Goal: Transaction & Acquisition: Purchase product/service

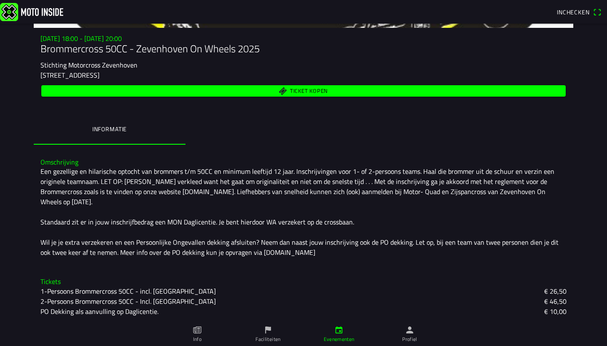
scroll to position [99, 0]
click at [314, 93] on span "Ticket kopen" at bounding box center [309, 90] width 38 height 5
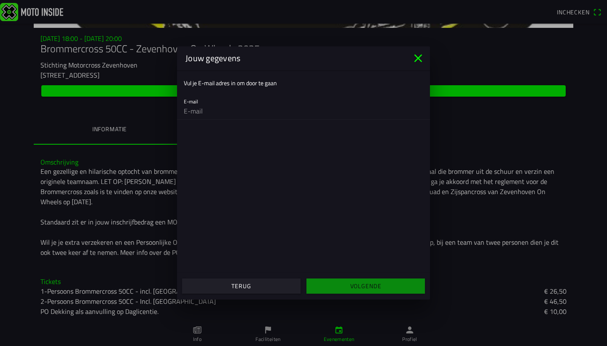
click at [375, 285] on ion-col "Volgende" at bounding box center [366, 285] width 124 height 23
click at [190, 115] on input "email" at bounding box center [303, 110] width 239 height 17
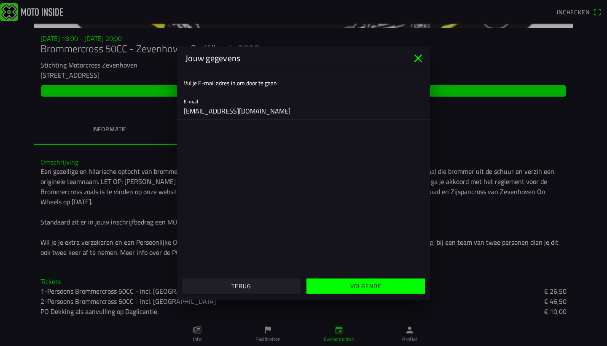
type input "info@vhemc.nl"
click at [0, 0] on slot "Volgende" at bounding box center [0, 0] width 0 height 0
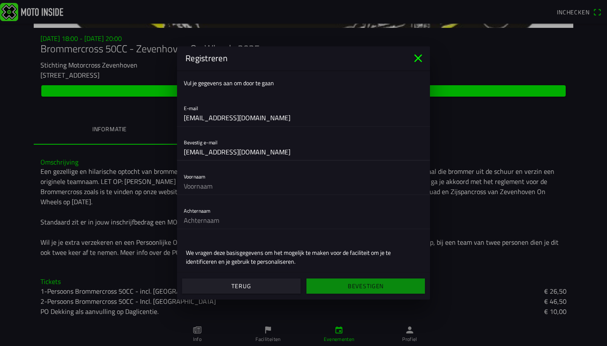
type input "info@vhemc.nl"
type input "Bart"
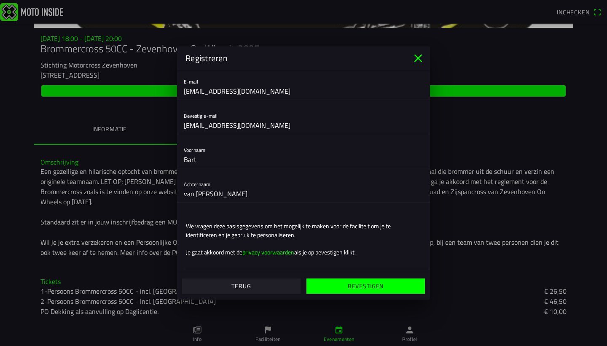
scroll to position [27, 0]
type input "van Hemert"
click at [0, 0] on slot "Bevestigen" at bounding box center [0, 0] width 0 height 0
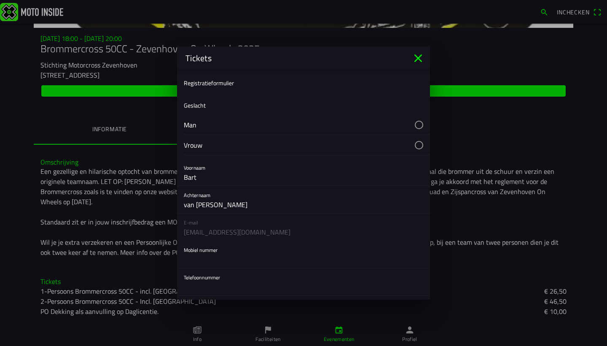
click at [411, 125] on button "button" at bounding box center [307, 125] width 246 height 20
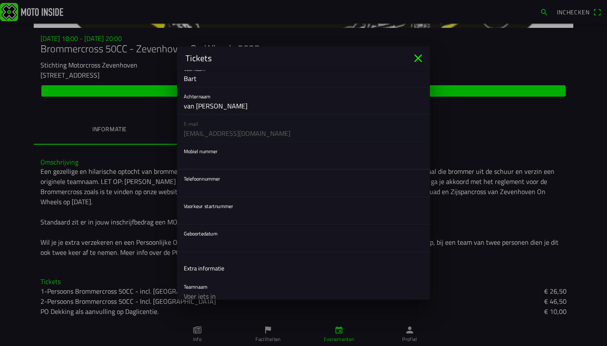
scroll to position [99, 0]
click at [214, 242] on button "button" at bounding box center [307, 236] width 246 height 27
click at [232, 216] on ion-backdrop at bounding box center [303, 173] width 607 height 346
click at [228, 237] on button "button" at bounding box center [307, 236] width 246 height 27
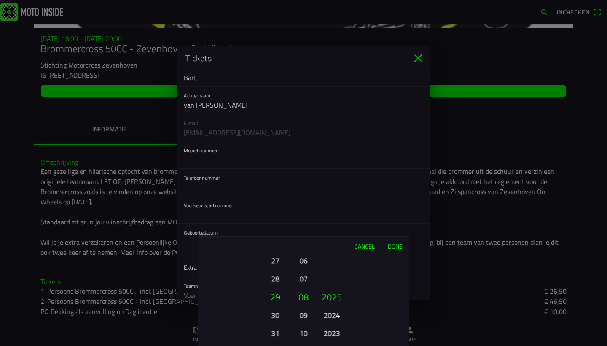
click at [304, 293] on button "09" at bounding box center [304, 314] width 12 height 15
click at [274, 262] on button "27" at bounding box center [274, 260] width 23 height 15
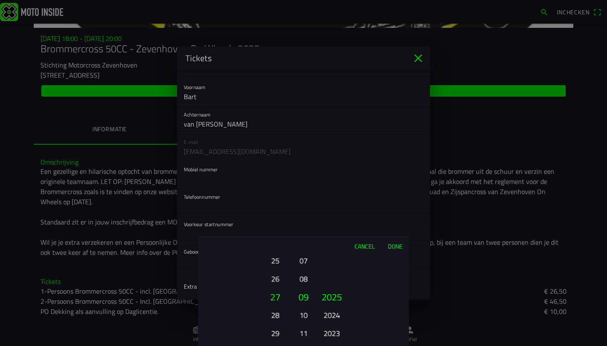
scroll to position [77, 0]
click at [278, 261] on button "25" at bounding box center [274, 260] width 23 height 15
click at [278, 261] on button "23" at bounding box center [274, 260] width 23 height 15
click at [278, 261] on button "21" at bounding box center [274, 260] width 23 height 15
click at [278, 261] on button "19" at bounding box center [274, 260] width 23 height 15
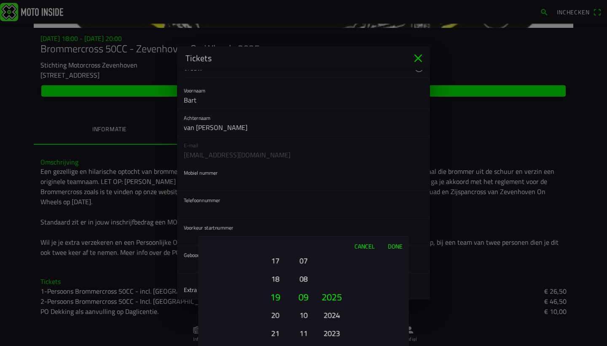
click at [278, 261] on button "17" at bounding box center [274, 260] width 23 height 15
click at [278, 261] on button "15" at bounding box center [274, 260] width 23 height 15
click at [278, 261] on button "13" at bounding box center [274, 260] width 23 height 15
click at [278, 261] on button "11" at bounding box center [274, 260] width 23 height 15
click at [278, 275] on button "10" at bounding box center [274, 278] width 23 height 15
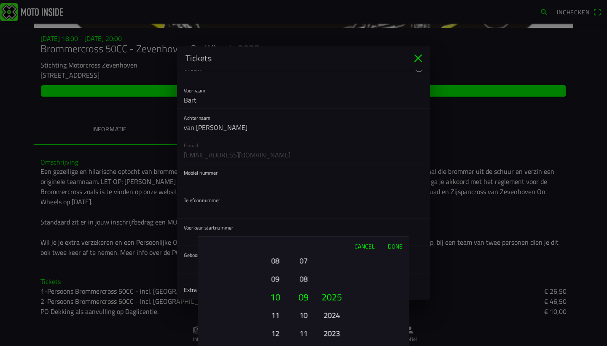
click at [340, 293] on button "2023" at bounding box center [331, 332] width 23 height 15
click at [340, 293] on button "2021" at bounding box center [331, 332] width 23 height 15
click at [340, 293] on button "2019" at bounding box center [331, 332] width 23 height 15
click at [340, 293] on button "2017" at bounding box center [331, 332] width 23 height 15
click at [340, 293] on button "2015" at bounding box center [331, 332] width 23 height 15
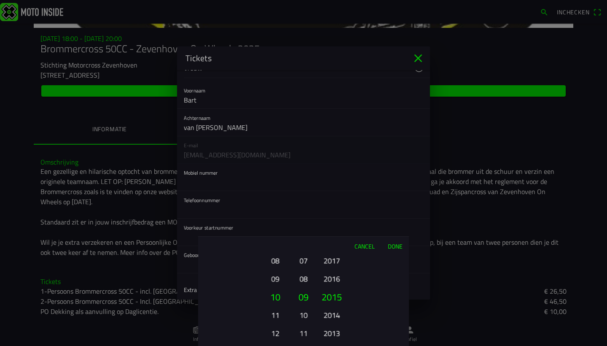
click at [340, 293] on button "2013" at bounding box center [331, 332] width 23 height 15
click at [340, 293] on button "2011" at bounding box center [331, 332] width 23 height 15
click at [333, 293] on button "2010" at bounding box center [331, 314] width 23 height 15
click at [400, 245] on button "Done" at bounding box center [395, 245] width 28 height 19
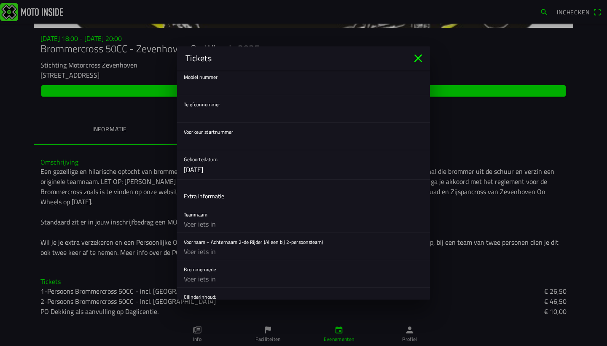
scroll to position [177, 0]
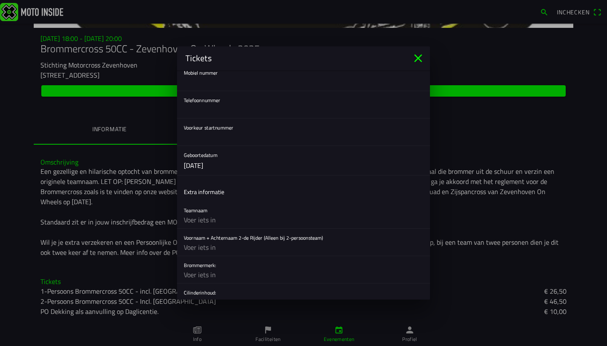
click at [211, 222] on input "text" at bounding box center [303, 219] width 239 height 17
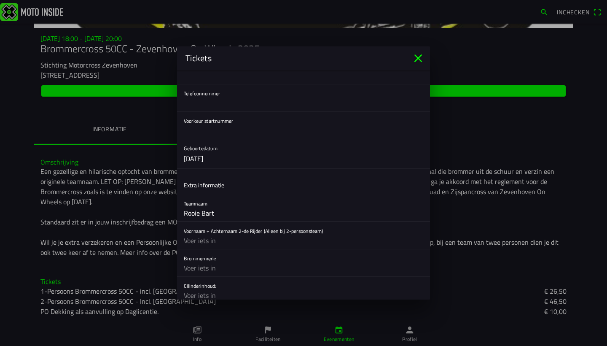
scroll to position [185, 0]
type input "Rooie Bart"
click at [198, 268] on input "text" at bounding box center [303, 266] width 239 height 17
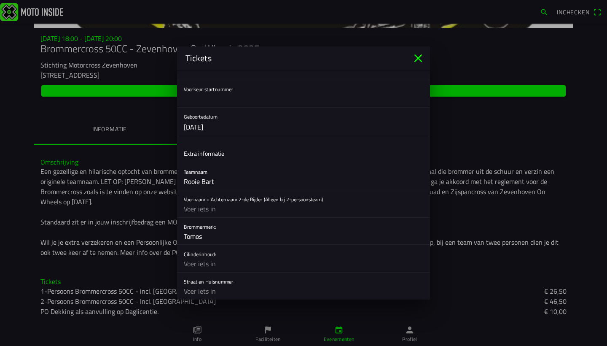
scroll to position [219, 0]
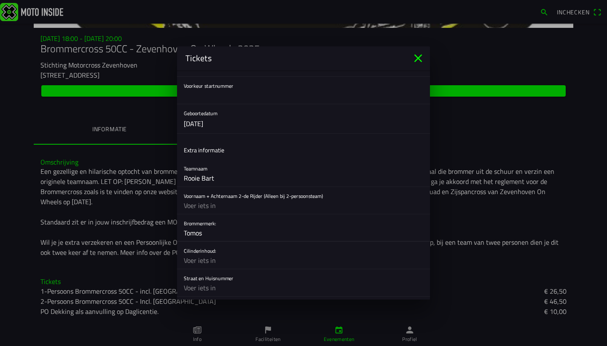
type input "Tomos"
click at [207, 261] on input "text" at bounding box center [303, 260] width 239 height 17
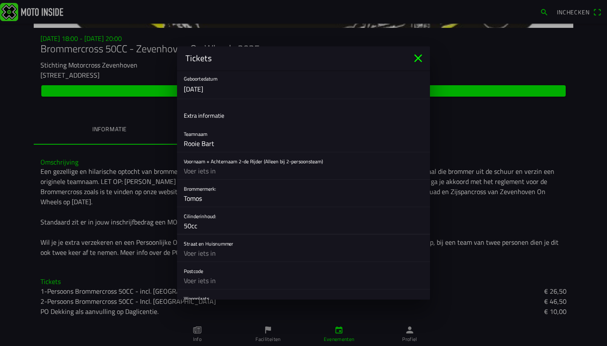
scroll to position [260, 0]
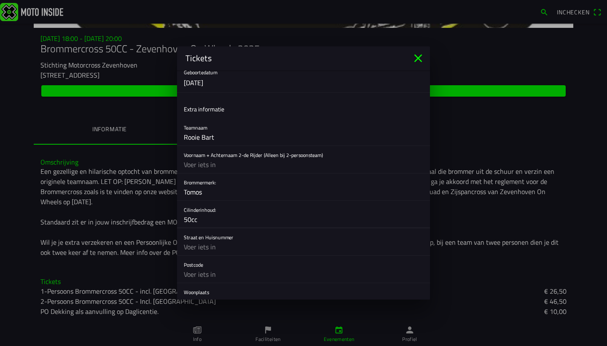
type input "50cc"
click at [207, 247] on input "text" at bounding box center [303, 246] width 239 height 17
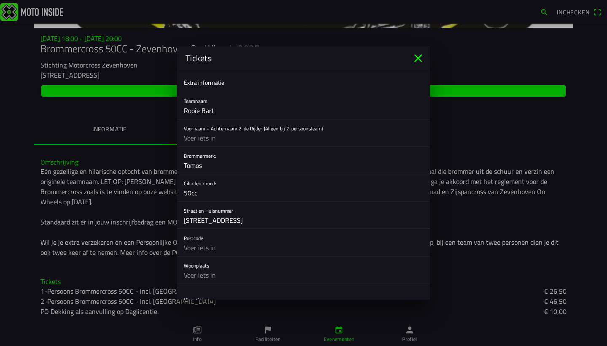
scroll to position [287, 0]
type input "Voorstraat 29"
click at [210, 280] on input "text" at bounding box center [303, 274] width 239 height 17
type input "Ammerzode"
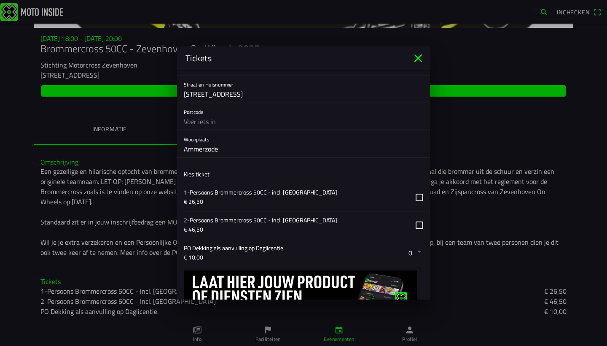
scroll to position [422, 0]
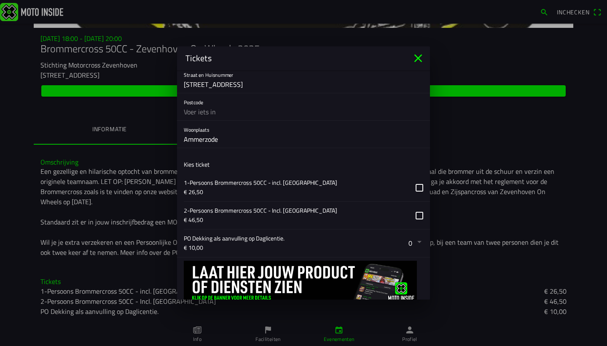
click at [412, 191] on button "button" at bounding box center [307, 187] width 246 height 27
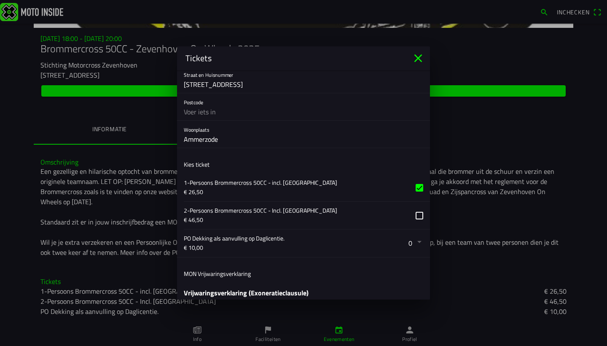
click at [414, 241] on button "button" at bounding box center [307, 242] width 246 height 27
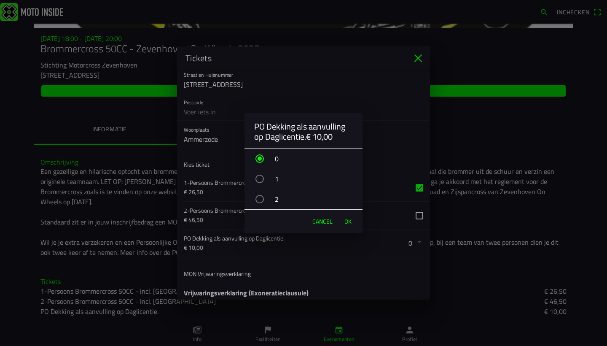
click at [261, 176] on div "button" at bounding box center [259, 179] width 8 height 8
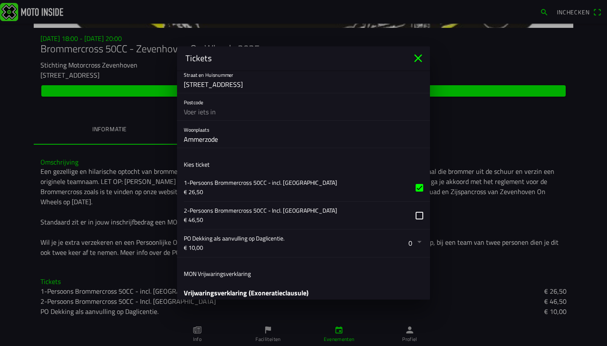
click at [278, 280] on ion-backdrop at bounding box center [303, 173] width 607 height 346
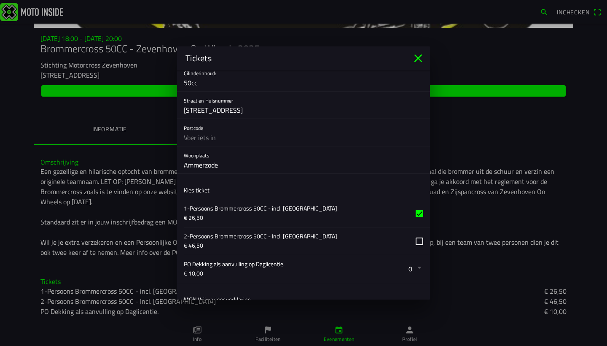
scroll to position [395, 0]
click at [209, 142] on input "text" at bounding box center [303, 138] width 239 height 17
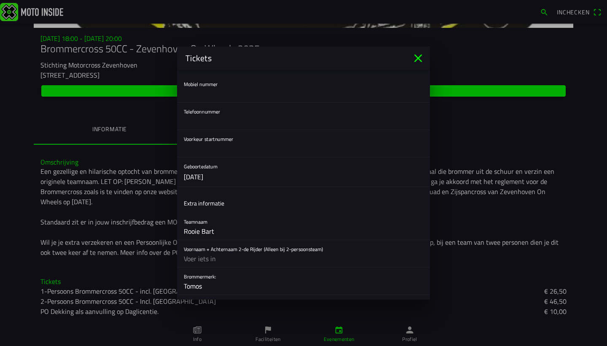
scroll to position [166, 0]
type input "5324 AT"
click at [215, 101] on input "text" at bounding box center [303, 93] width 239 height 17
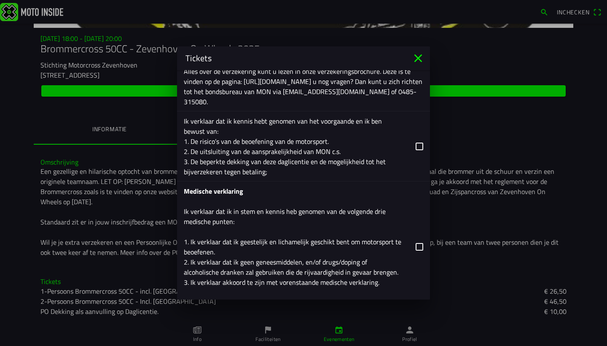
scroll to position [1012, 0]
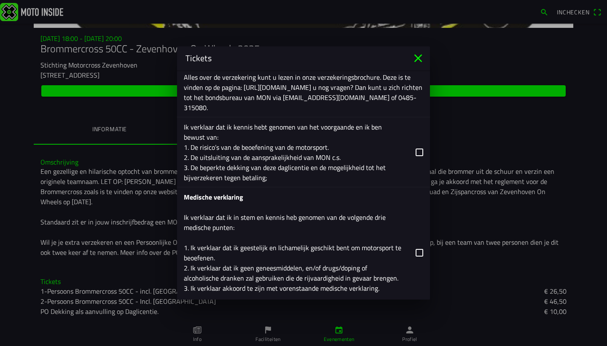
type input "0683961399"
click at [416, 150] on button "button" at bounding box center [307, 152] width 246 height 70
click at [414, 251] on button "button" at bounding box center [307, 252] width 246 height 130
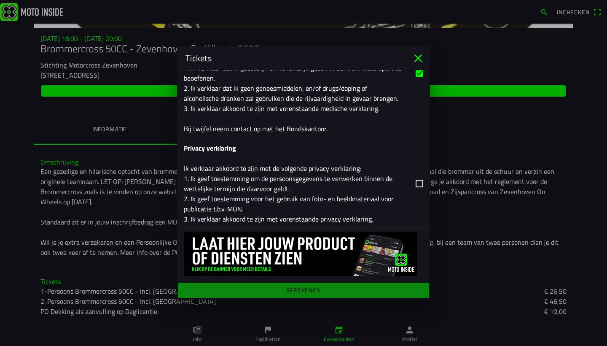
scroll to position [1191, 0]
click at [413, 183] on button "button" at bounding box center [307, 183] width 246 height 90
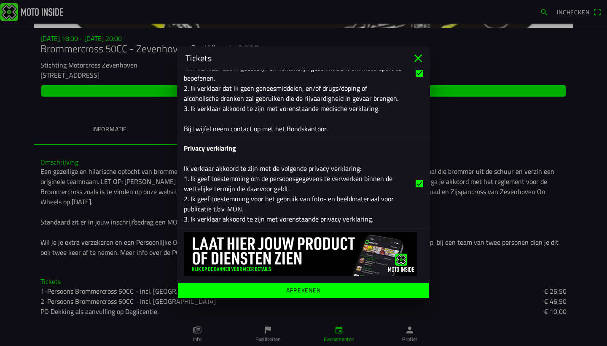
click at [308, 289] on ion-label "Afrekenen" at bounding box center [303, 290] width 35 height 6
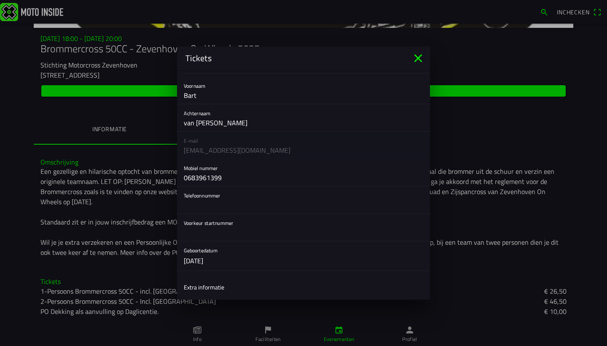
scroll to position [81, 0]
click at [211, 227] on input "text" at bounding box center [303, 232] width 239 height 17
click at [211, 234] on input "text" at bounding box center [303, 232] width 239 height 17
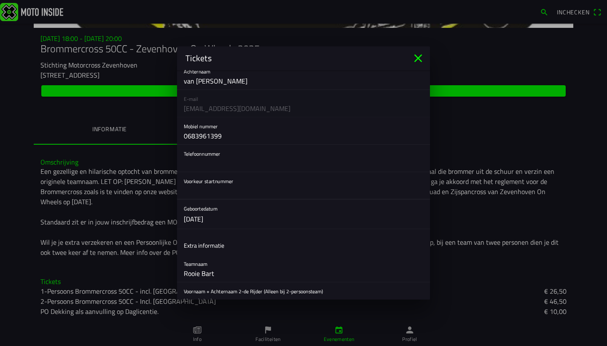
scroll to position [135, 0]
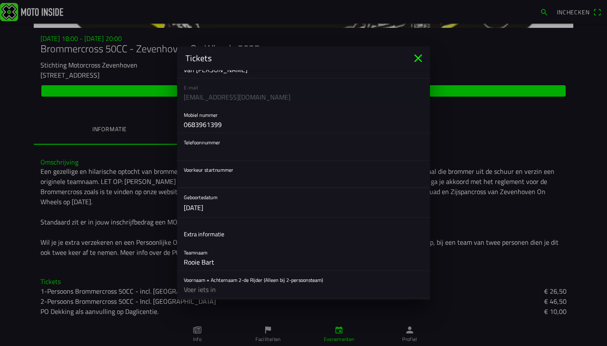
click at [216, 230] on ion-label "Extra informatie" at bounding box center [204, 233] width 40 height 9
click at [247, 160] on input "text" at bounding box center [303, 151] width 239 height 17
click at [237, 175] on input "text" at bounding box center [303, 179] width 239 height 17
click at [232, 177] on input "text" at bounding box center [303, 179] width 239 height 17
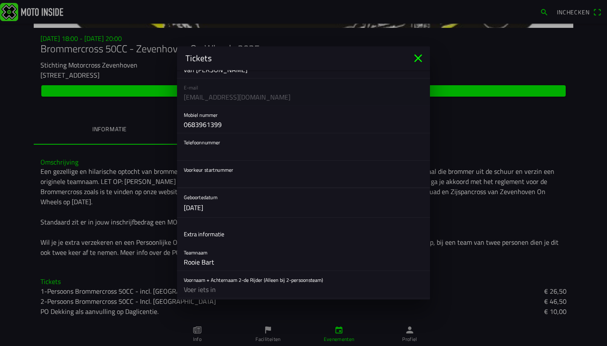
click at [232, 177] on input "text" at bounding box center [303, 179] width 239 height 17
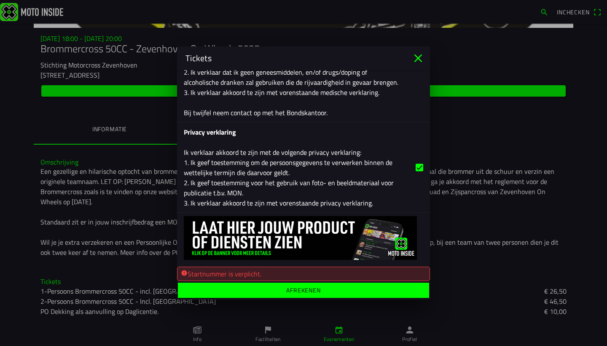
scroll to position [1207, 0]
click at [233, 272] on div "Startnummer is verplicht." at bounding box center [303, 274] width 245 height 10
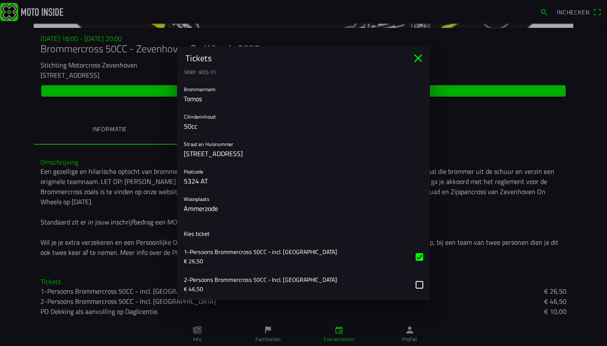
scroll to position [352, 0]
click at [415, 255] on button "button" at bounding box center [307, 257] width 246 height 27
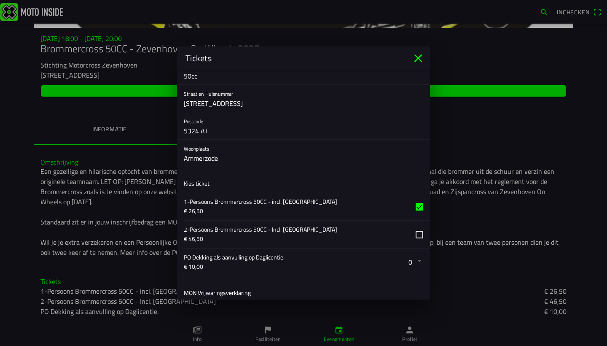
scroll to position [415, 0]
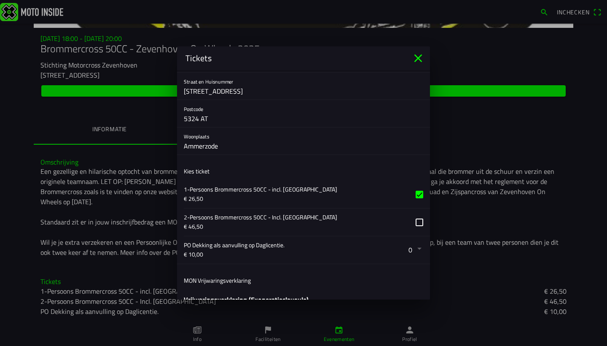
click at [412, 197] on button "button" at bounding box center [307, 193] width 246 height 27
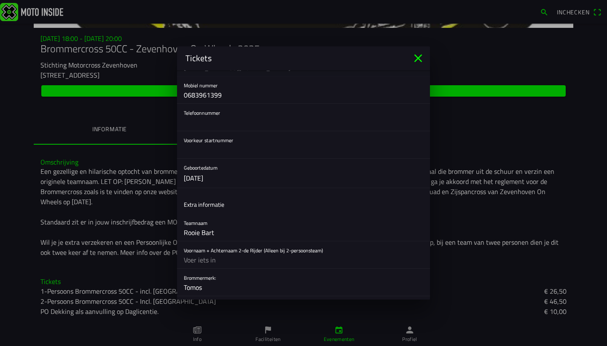
scroll to position [161, 0]
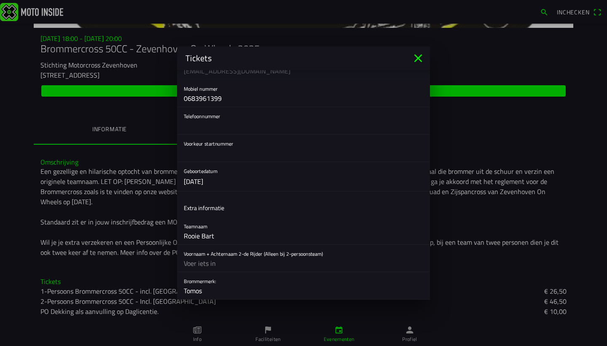
click at [246, 154] on input "text" at bounding box center [303, 153] width 239 height 17
click at [234, 144] on div "Voorkeur startnummer" at bounding box center [303, 147] width 239 height 27
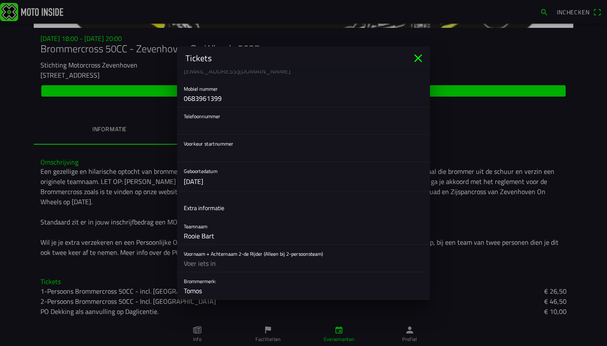
click at [234, 144] on div "Voorkeur startnummer" at bounding box center [303, 147] width 239 height 27
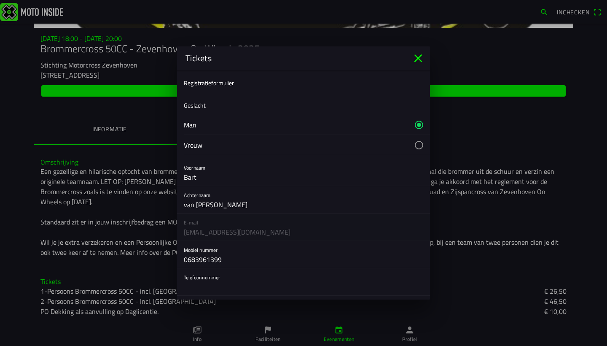
scroll to position [5, 0]
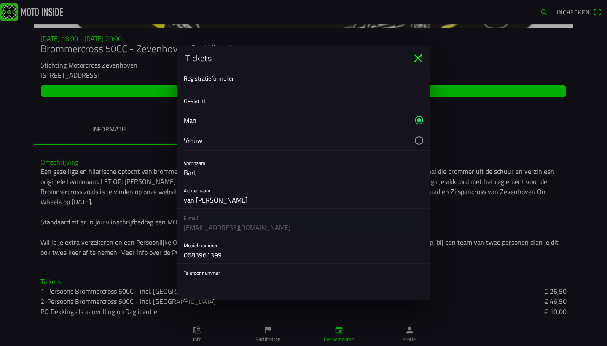
click at [223, 143] on button "button" at bounding box center [307, 140] width 246 height 20
click at [412, 122] on button "button" at bounding box center [307, 120] width 246 height 20
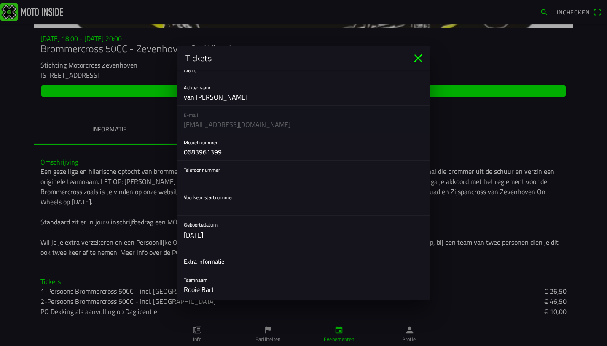
scroll to position [112, 0]
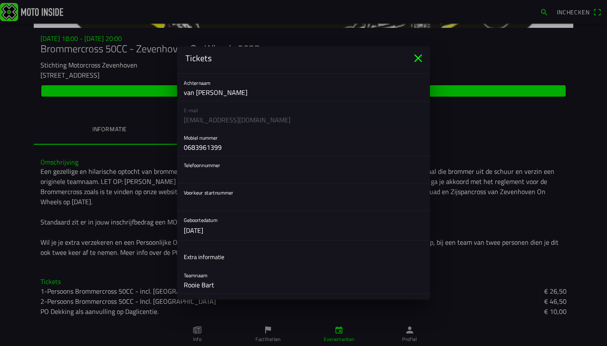
click at [252, 174] on input "text" at bounding box center [303, 174] width 239 height 17
click at [245, 207] on input "text" at bounding box center [303, 201] width 239 height 17
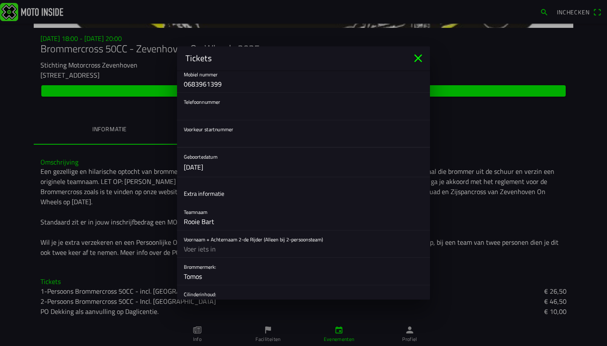
scroll to position [181, 0]
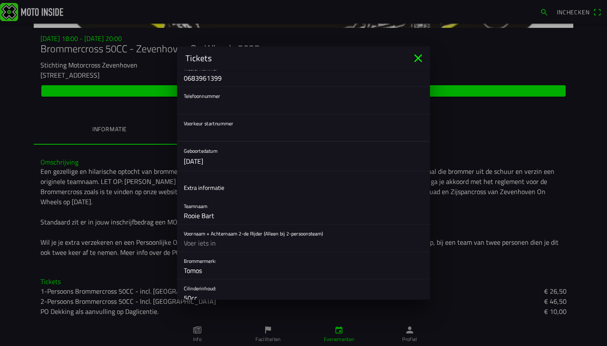
click at [238, 214] on input "Rooie Bart" at bounding box center [303, 215] width 239 height 17
click at [242, 81] on input "0683961399" at bounding box center [303, 78] width 239 height 17
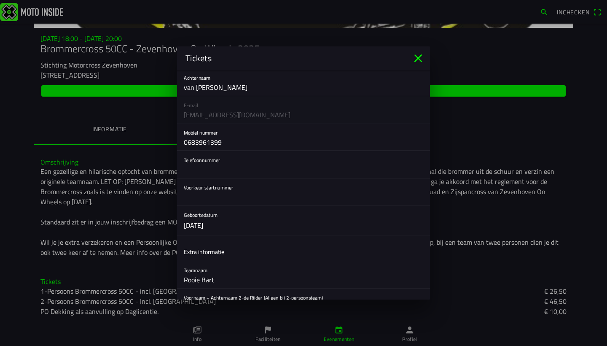
scroll to position [108, 0]
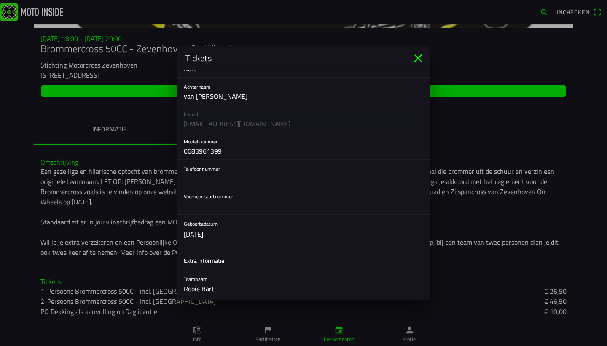
click at [220, 206] on input "text" at bounding box center [303, 205] width 239 height 17
click at [237, 196] on div "Voorkeur startnummer" at bounding box center [303, 200] width 239 height 27
click at [206, 209] on input "text" at bounding box center [303, 205] width 239 height 17
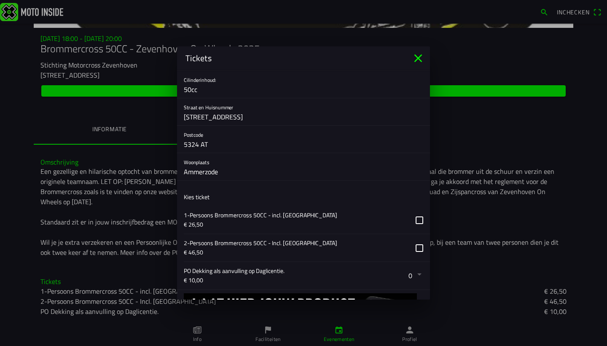
scroll to position [392, 0]
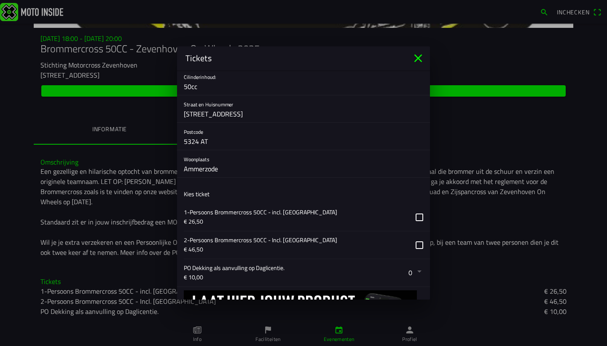
type input "10"
click at [413, 218] on button "button" at bounding box center [307, 216] width 246 height 27
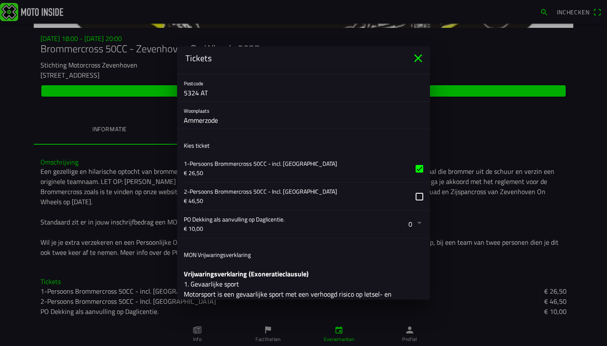
scroll to position [444, 0]
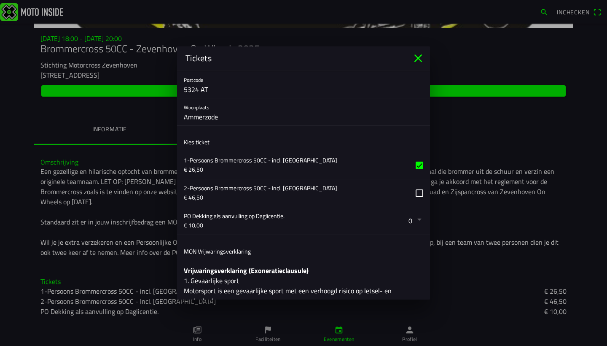
click at [404, 223] on button "button" at bounding box center [307, 220] width 246 height 27
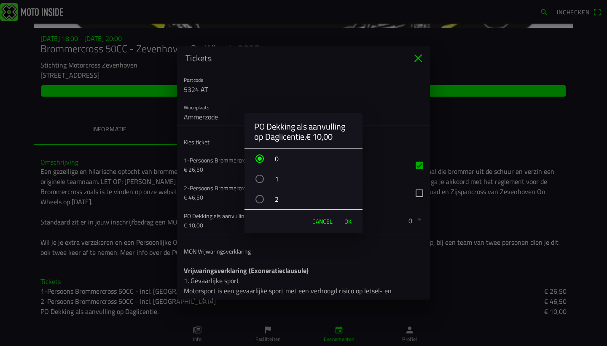
click at [263, 178] on div "button" at bounding box center [259, 179] width 8 height 8
click at [349, 223] on span "OK" at bounding box center [347, 221] width 7 height 8
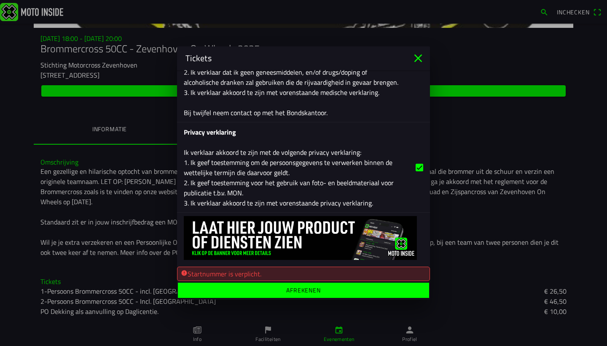
scroll to position [1207, 0]
click at [290, 287] on ion-label "Afrekenen" at bounding box center [303, 290] width 35 height 6
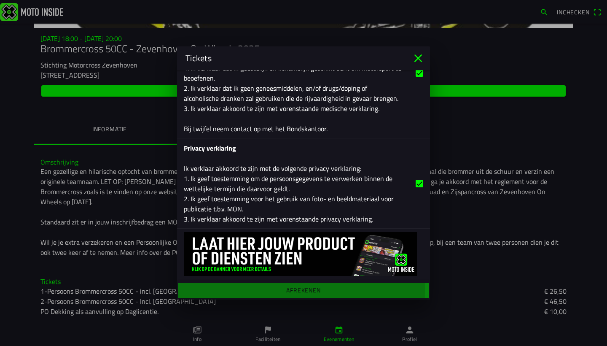
scroll to position [1191, 0]
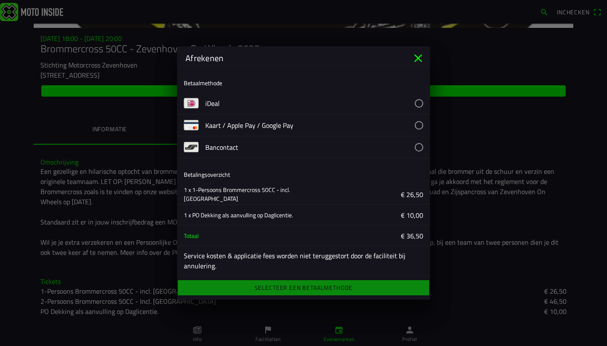
click at [412, 102] on button "button" at bounding box center [317, 102] width 225 height 21
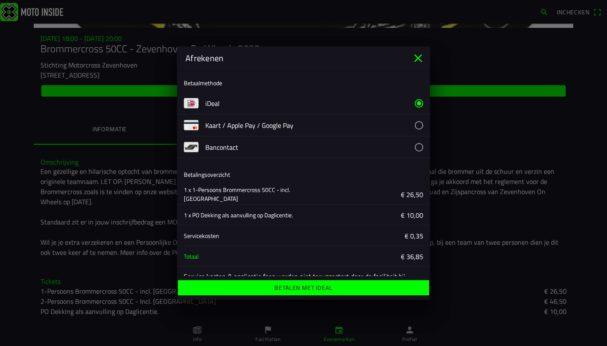
click at [319, 287] on ion-label "Betalen met iDeal" at bounding box center [303, 288] width 58 height 6
